Goal: Task Accomplishment & Management: Manage account settings

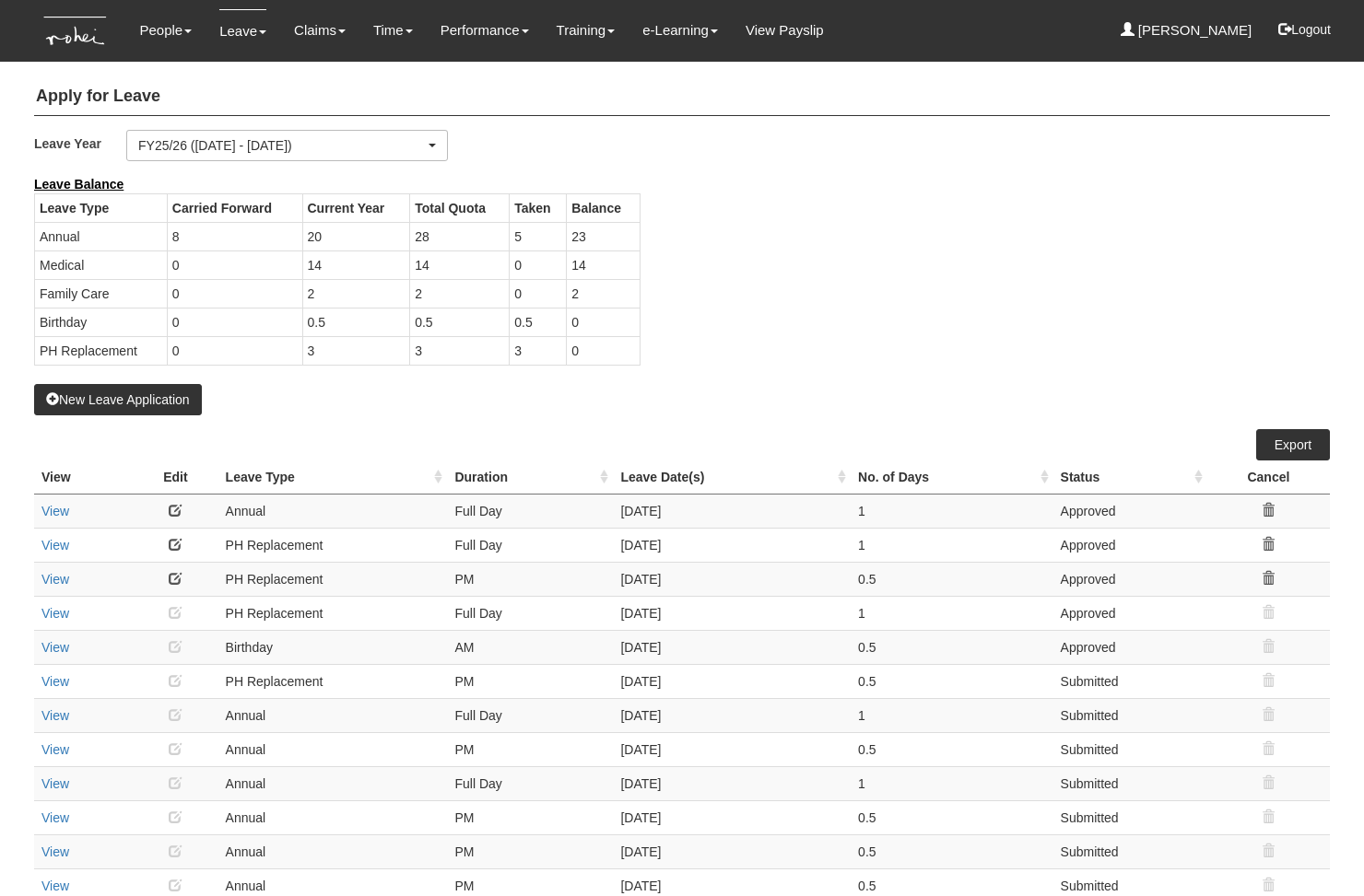
select select "50"
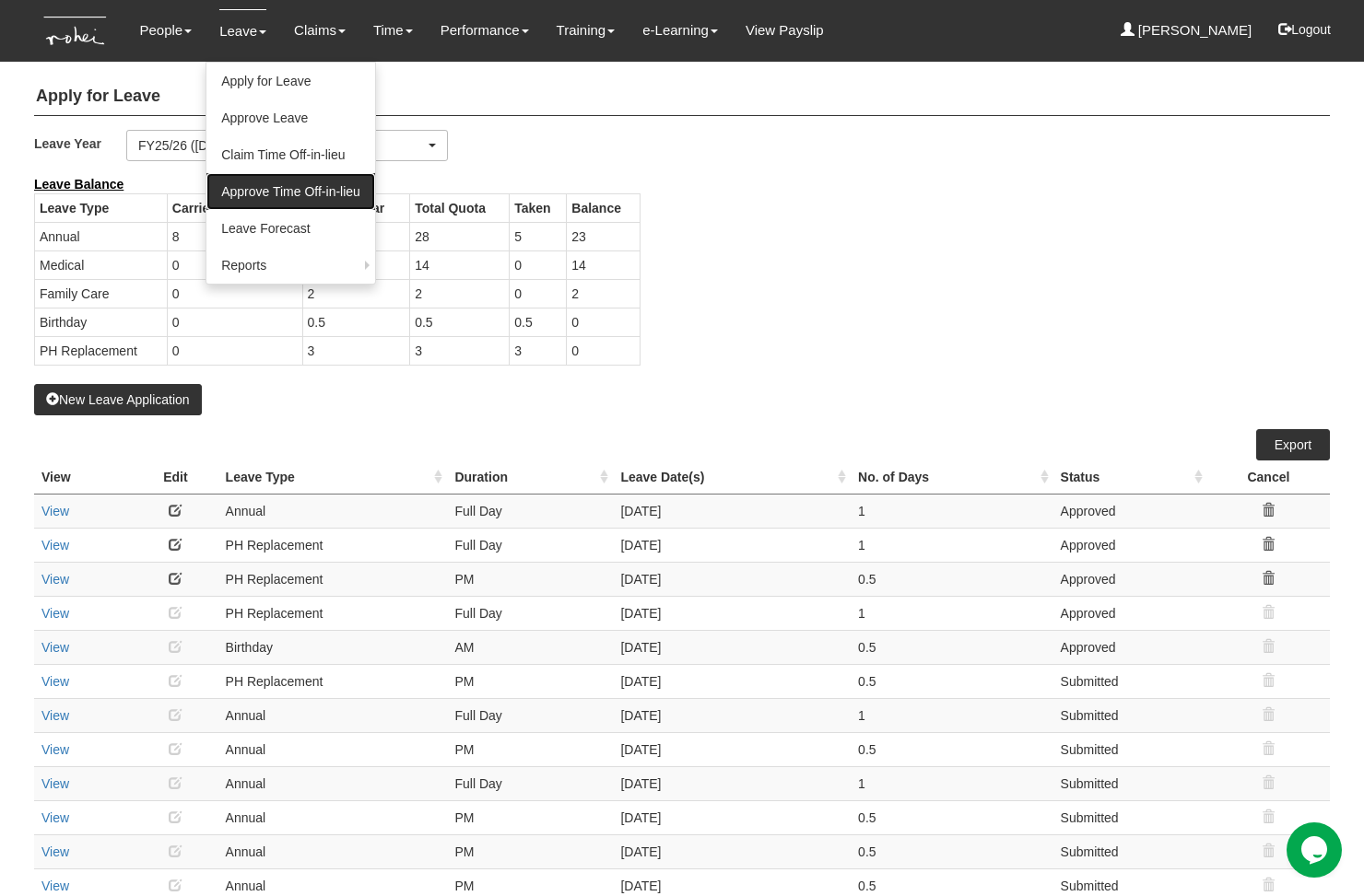
click at [290, 195] on link "Approve Time Off-in-lieu" at bounding box center [291, 191] width 169 height 37
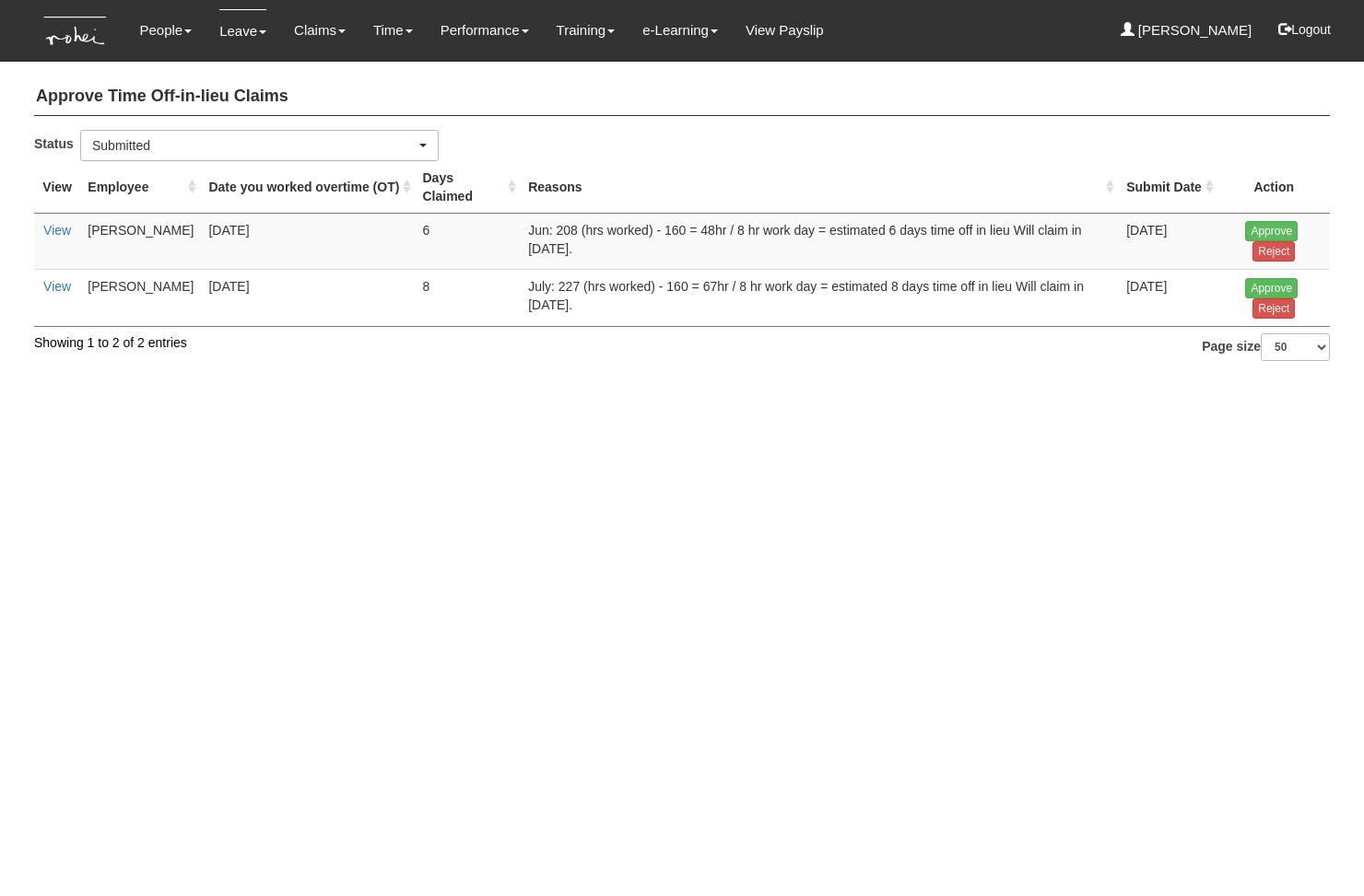
select select "50"
click at [1258, 231] on input "Approve" at bounding box center [1271, 231] width 52 height 20
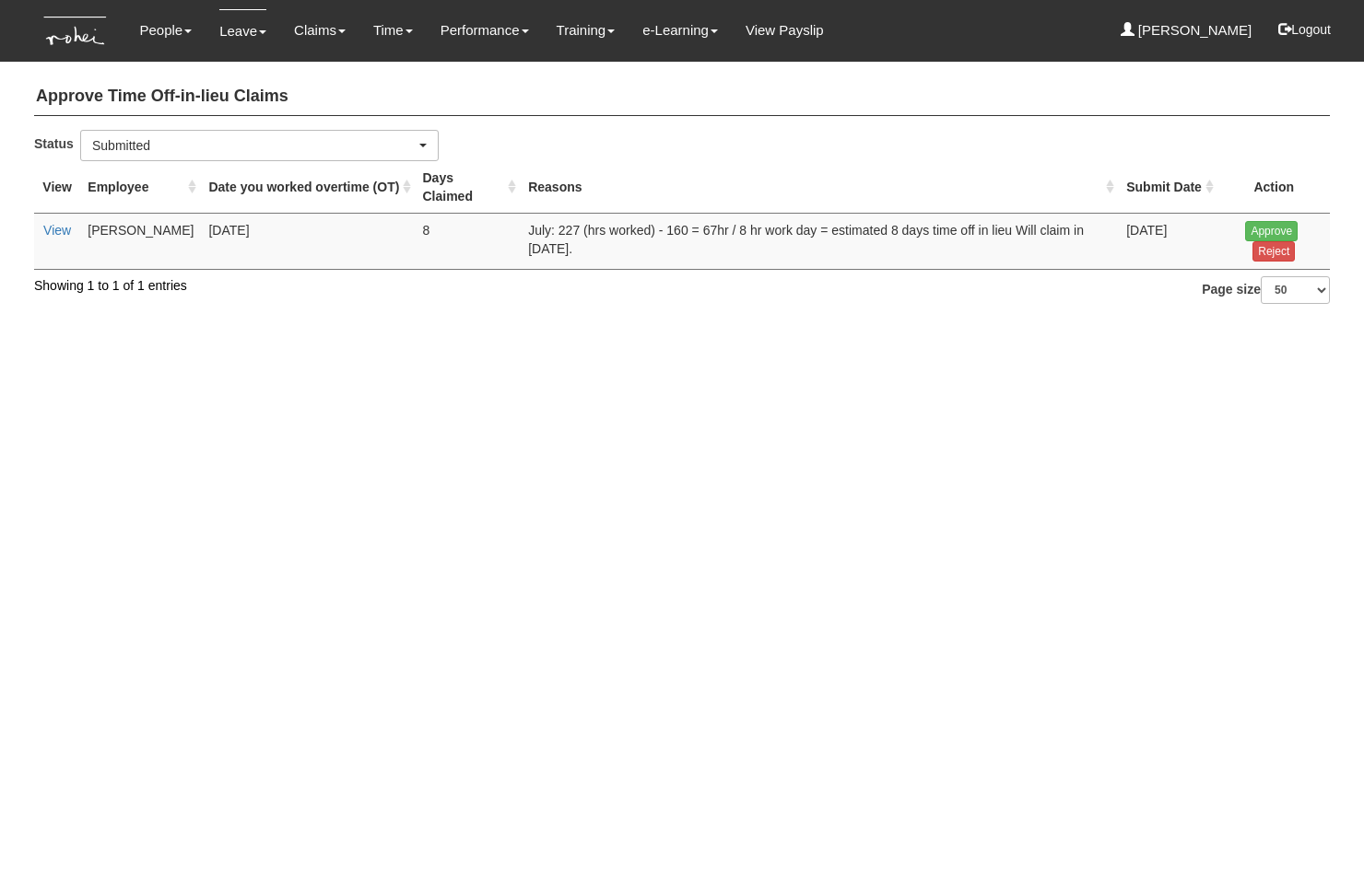
select select "50"
click at [1255, 230] on input "Approve" at bounding box center [1271, 231] width 52 height 20
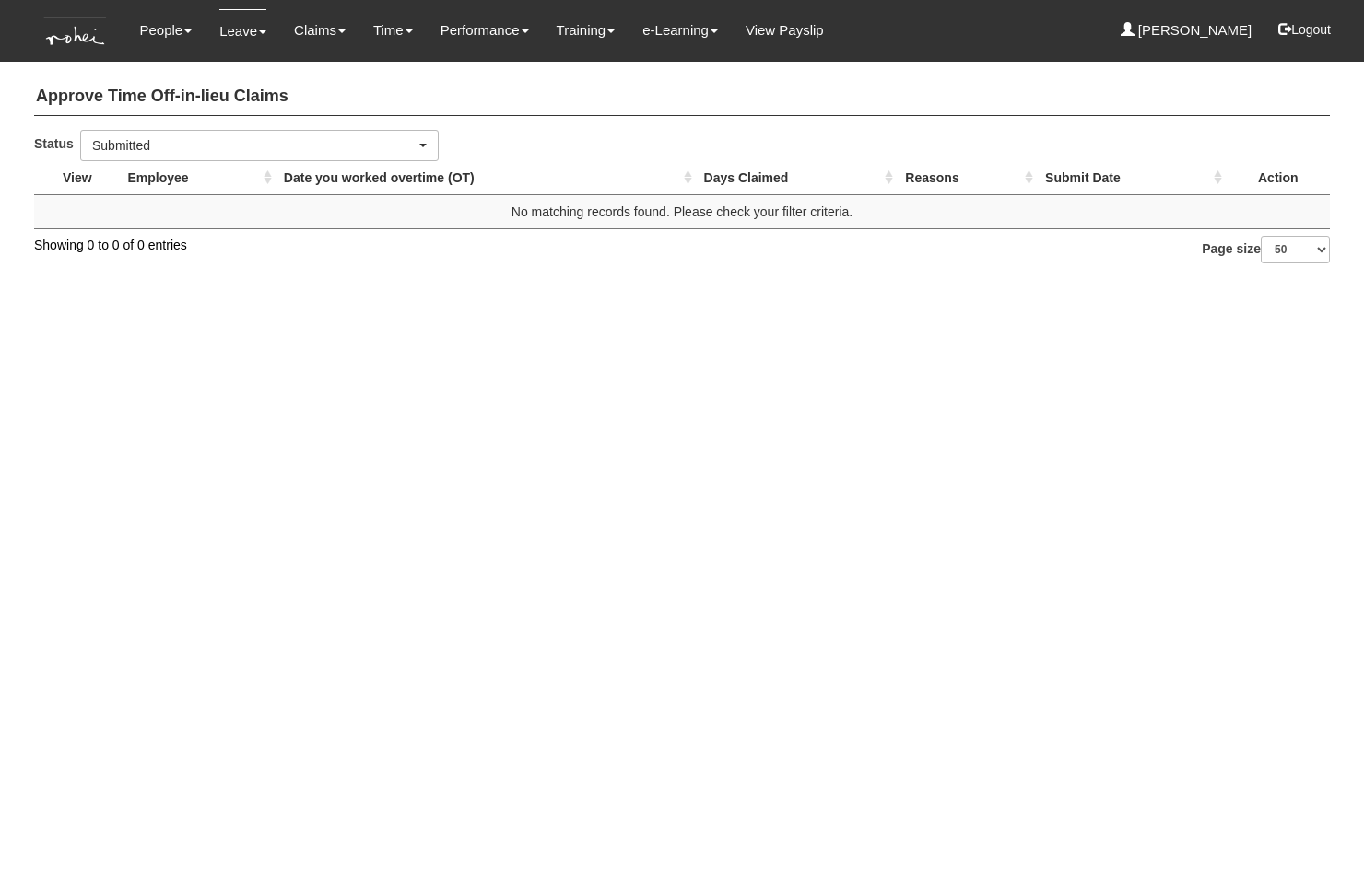
select select "50"
click at [836, 282] on html "Toggle navigation People Personal Information Staff Directory Leave Apply for L…" at bounding box center [682, 141] width 1364 height 282
